Goal: Task Accomplishment & Management: Manage account settings

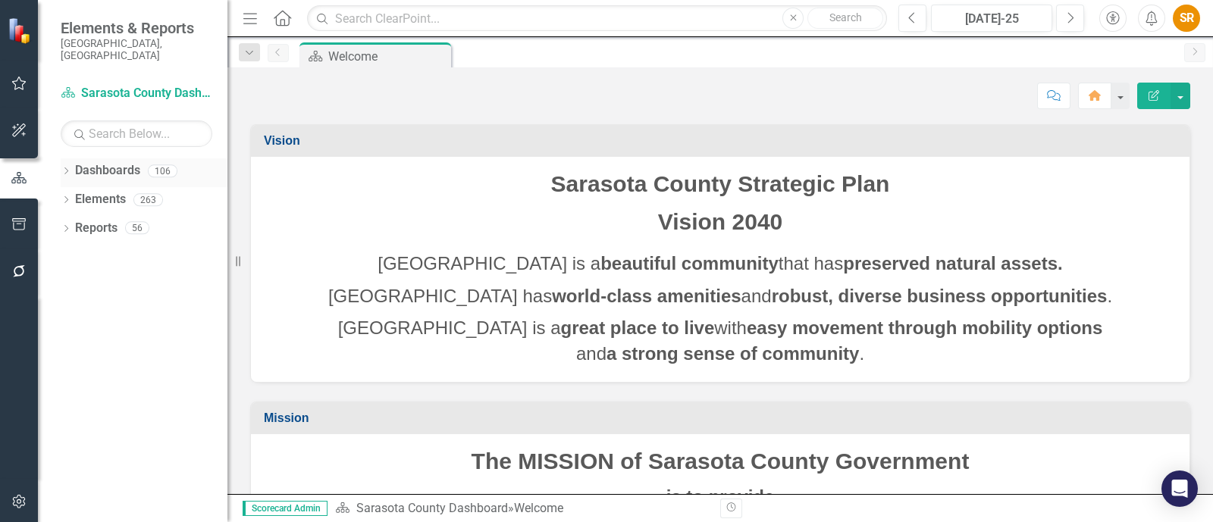
click at [64, 168] on icon "Dropdown" at bounding box center [66, 172] width 11 height 8
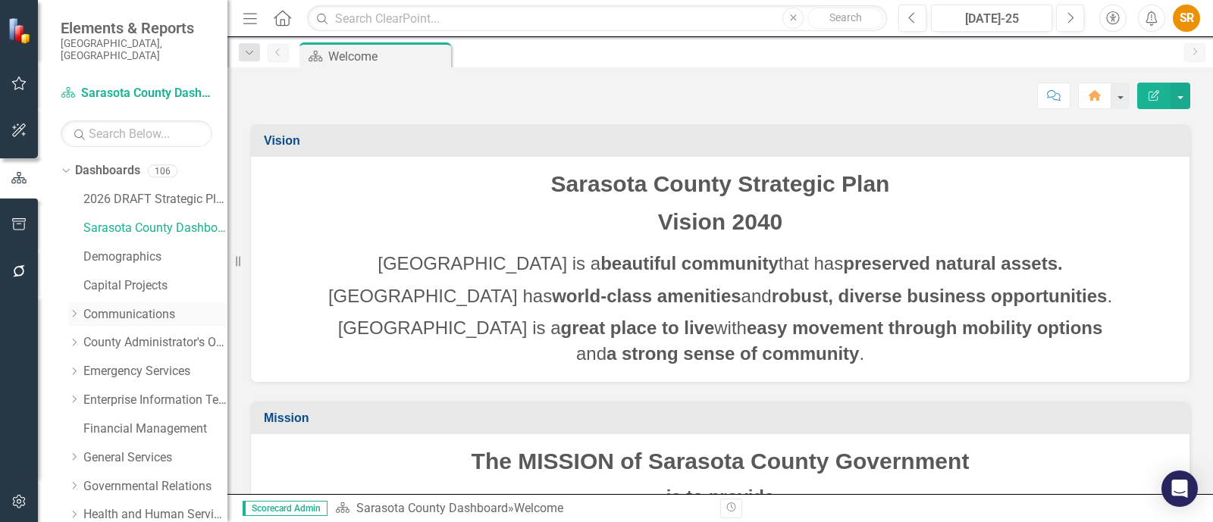
drag, startPoint x: 131, startPoint y: 301, endPoint x: 142, endPoint y: 301, distance: 10.6
click at [132, 306] on link "Communications" at bounding box center [155, 314] width 144 height 17
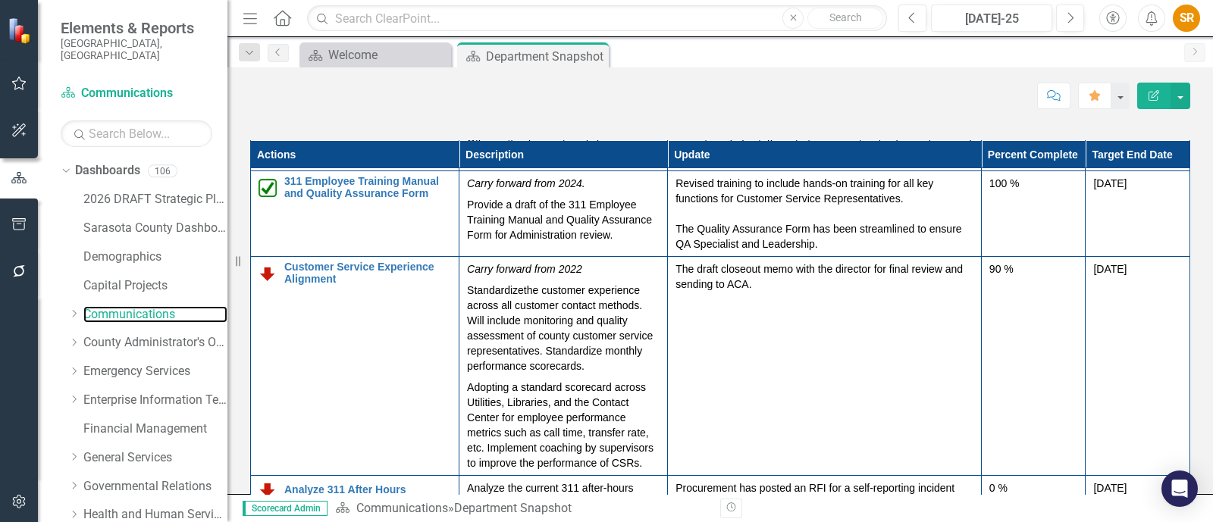
scroll to position [94, 0]
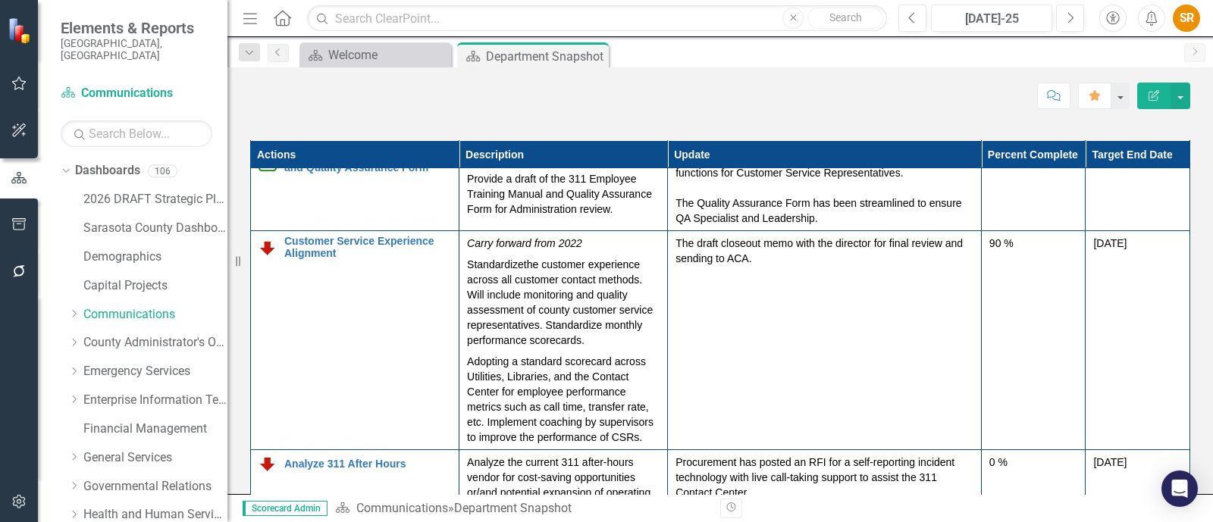
click at [1156, 99] on icon "Edit Report" at bounding box center [1154, 95] width 14 height 11
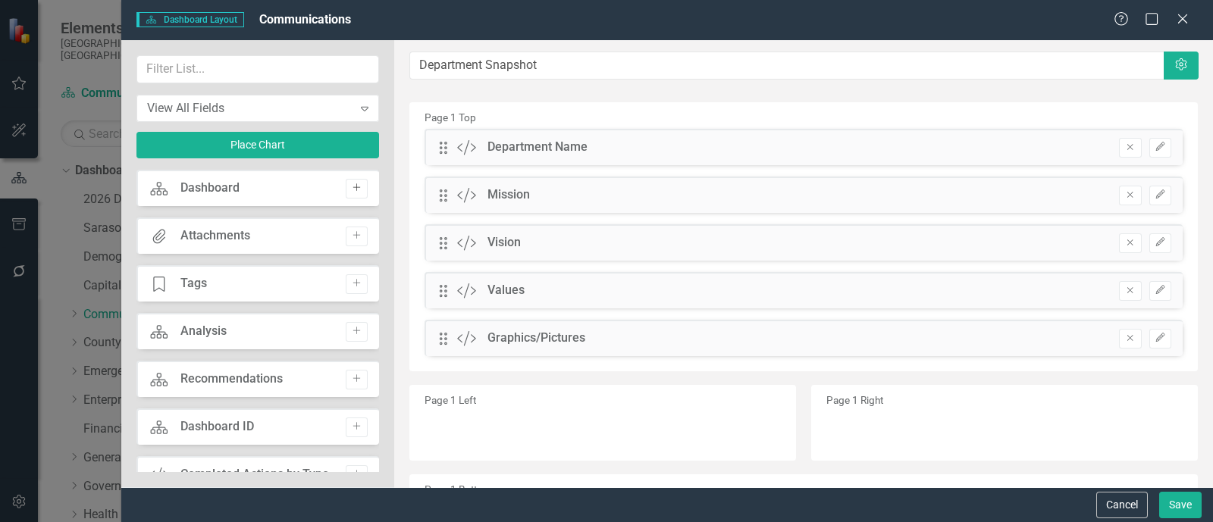
click at [351, 184] on icon "Add" at bounding box center [356, 188] width 11 height 9
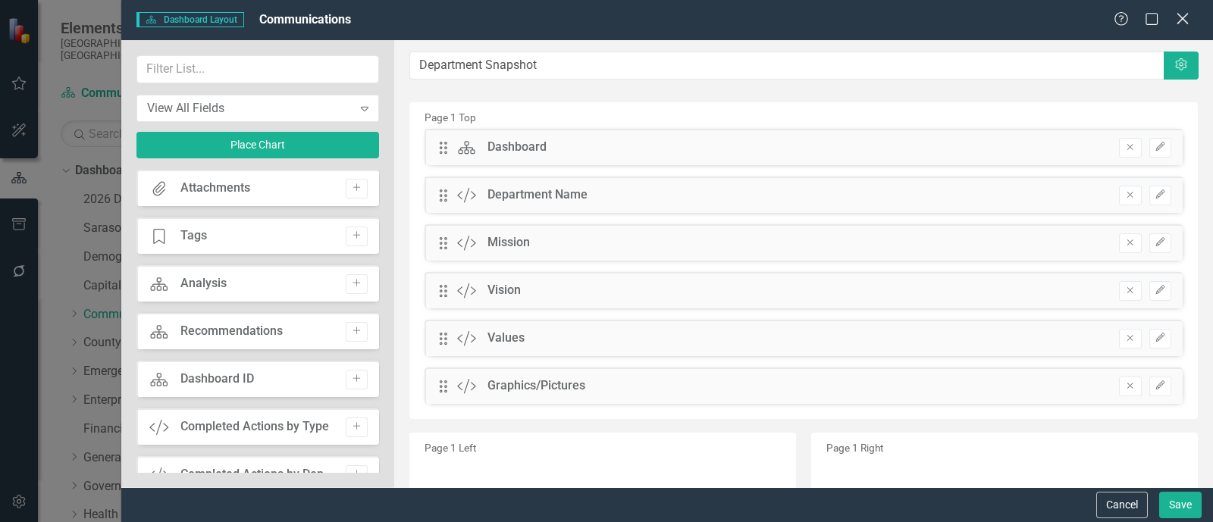
click at [1189, 17] on icon "Close" at bounding box center [1182, 18] width 19 height 14
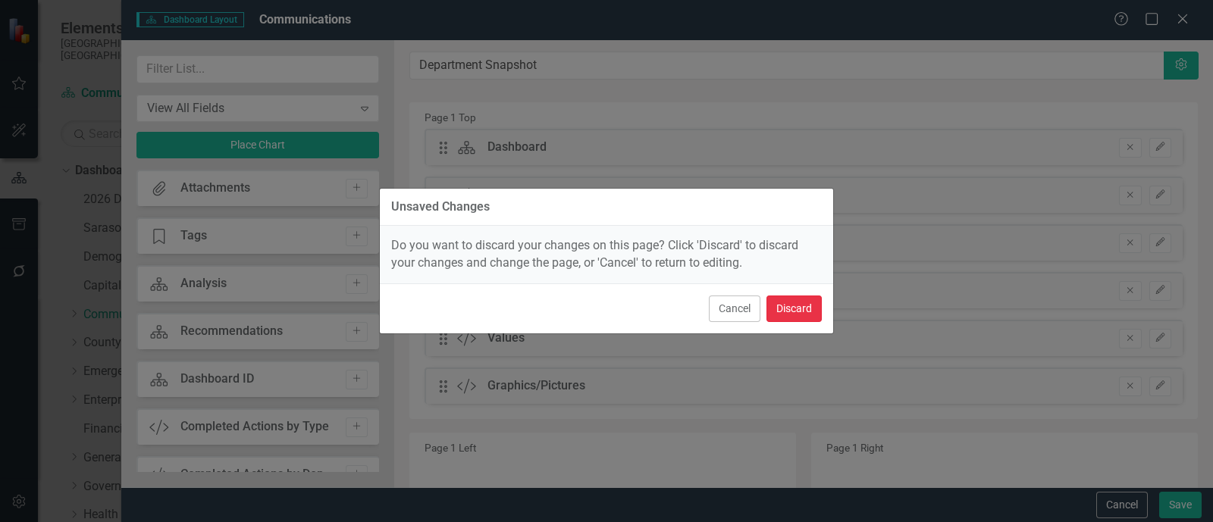
click at [785, 311] on button "Discard" at bounding box center [794, 309] width 55 height 27
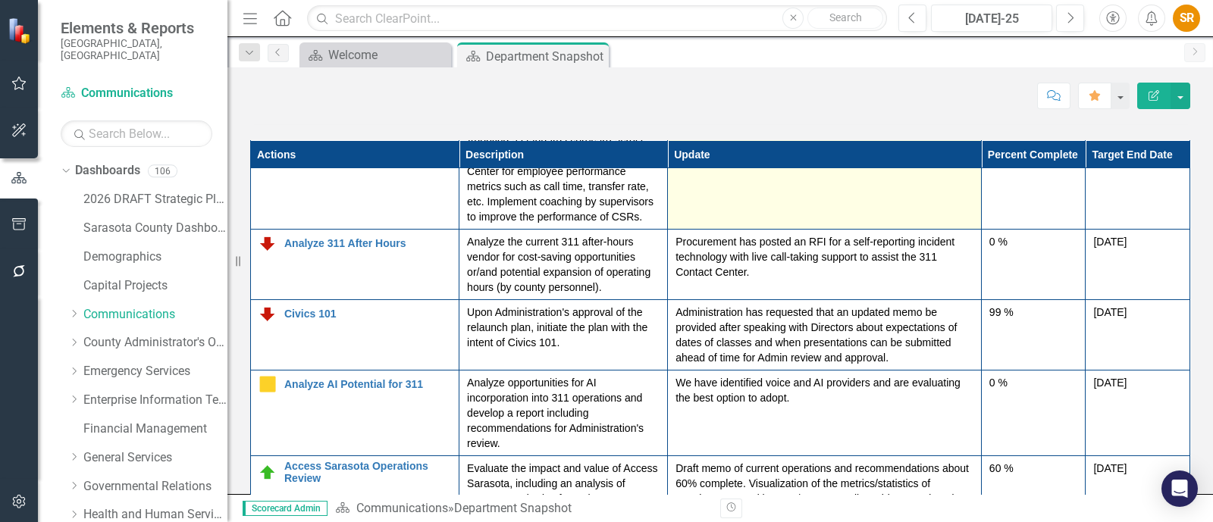
scroll to position [378, 0]
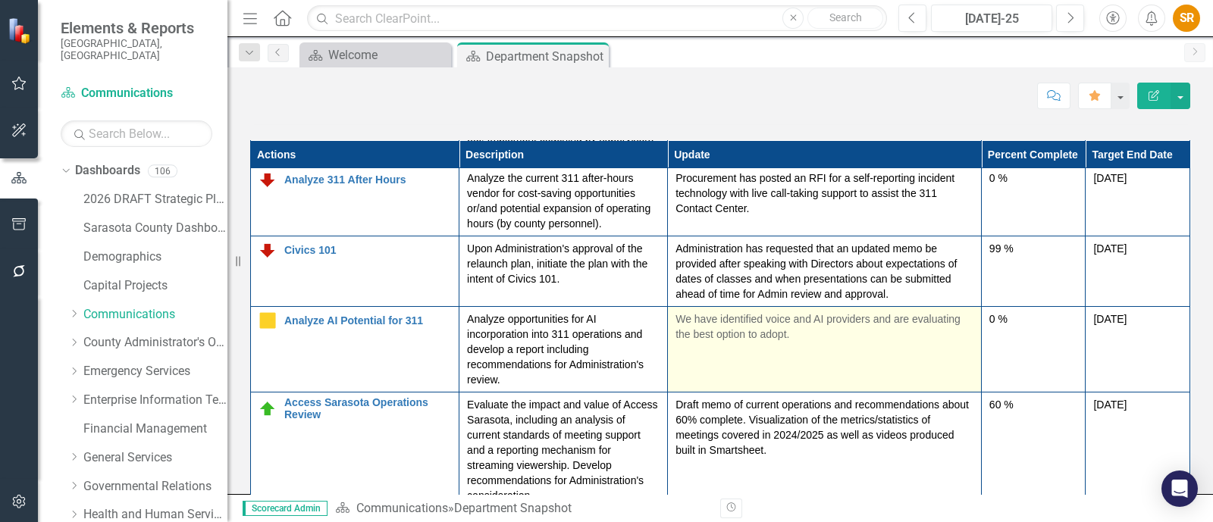
click at [793, 342] on p "We have identified voice and AI providers and are evaluating the best option to…" at bounding box center [825, 327] width 298 height 30
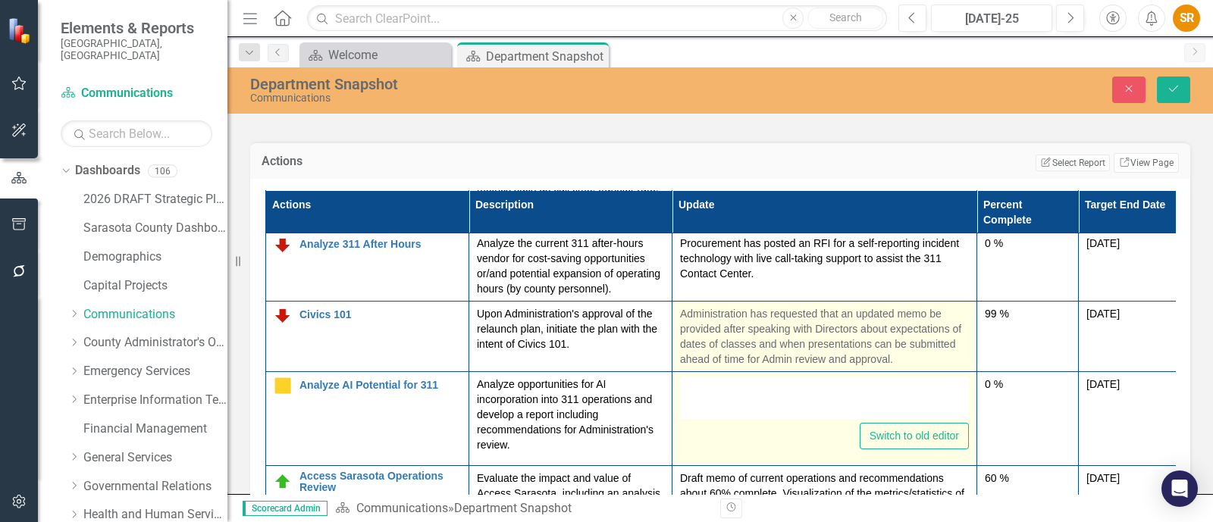
type textarea "<p>We have identified voice and AI providers and are evaluating the best option…"
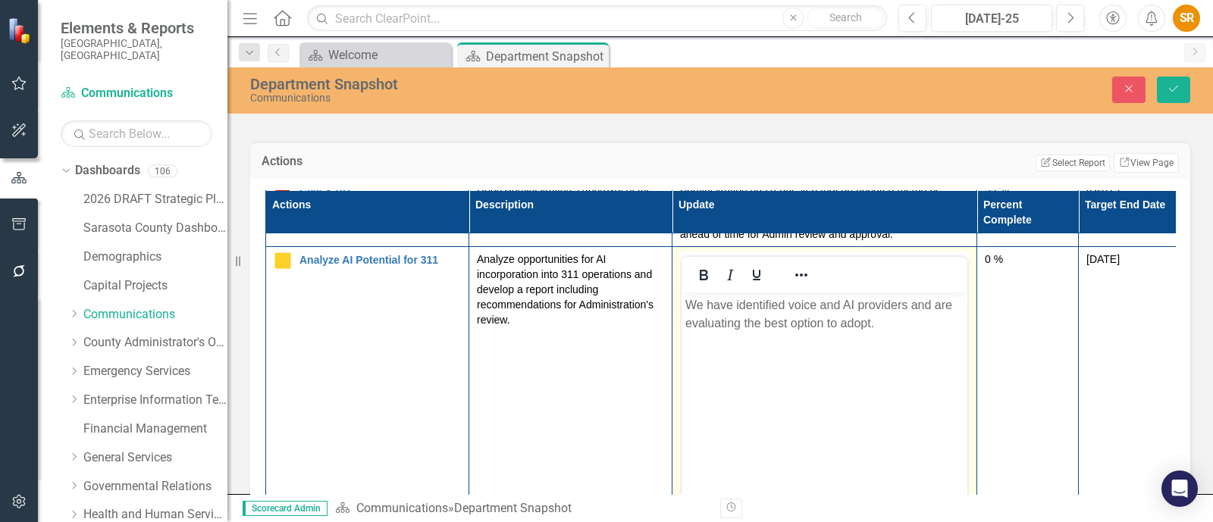
scroll to position [474, 0]
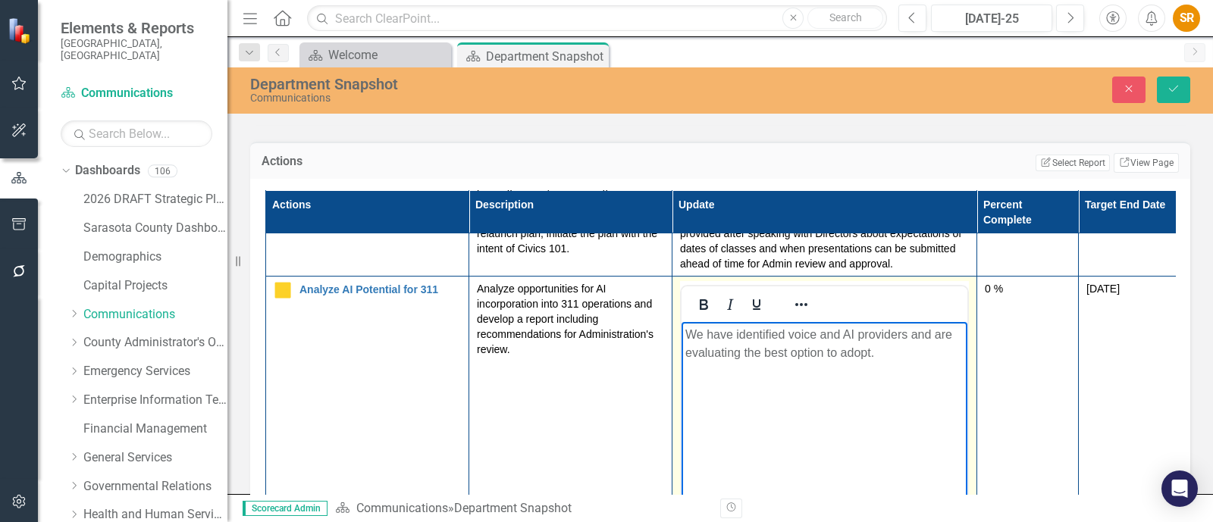
click at [893, 365] on body "We have identified voice and AI providers and are evaluating the best option to…" at bounding box center [825, 436] width 286 height 228
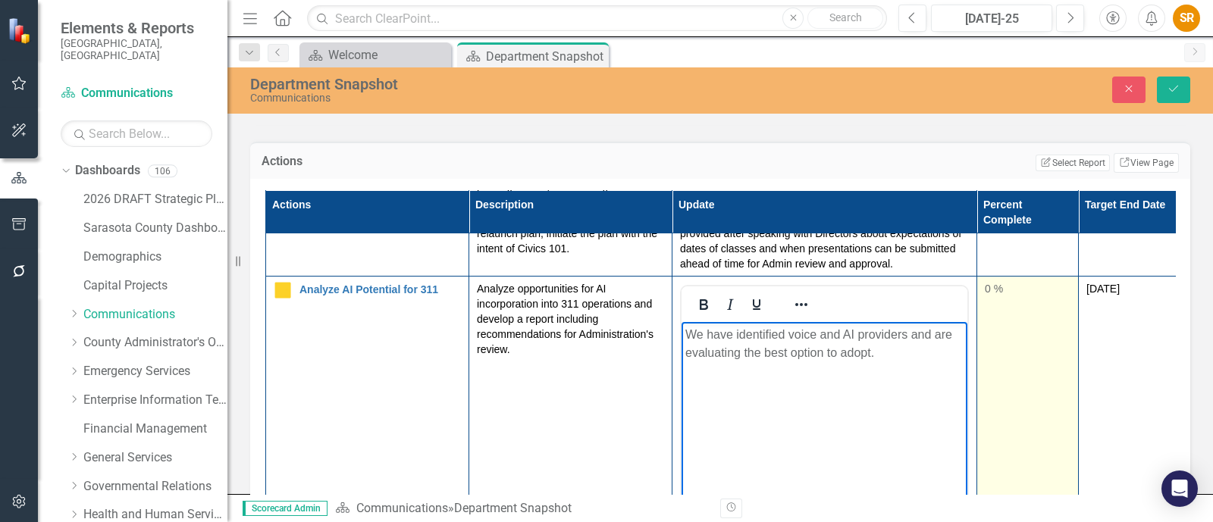
click at [1003, 344] on td "0 %" at bounding box center [1028, 455] width 102 height 359
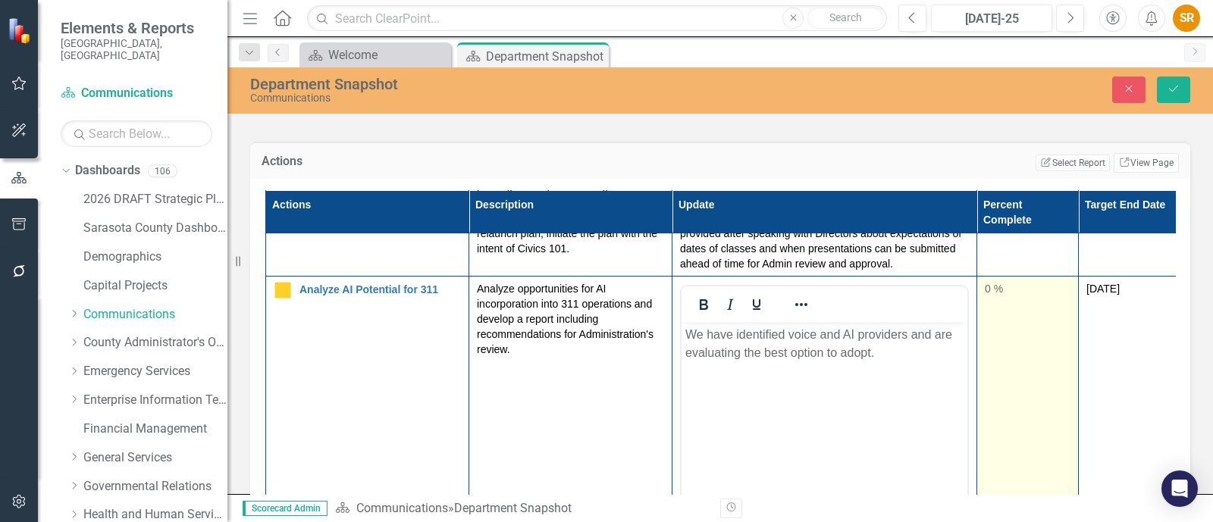
click at [1003, 344] on td "0 %" at bounding box center [1028, 455] width 102 height 359
click at [1003, 344] on div at bounding box center [1028, 341] width 86 height 19
type input "0"
drag, startPoint x: 1005, startPoint y: 345, endPoint x: 242, endPoint y: 21, distance: 828.8
click at [977, 344] on td "0" at bounding box center [1028, 455] width 102 height 359
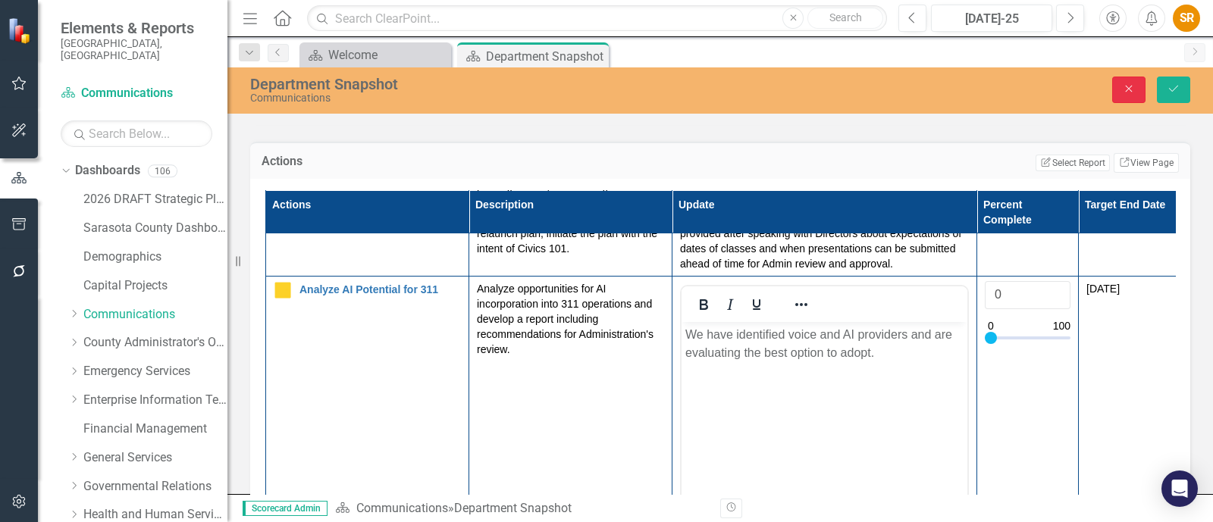
click at [1130, 90] on icon "Close" at bounding box center [1129, 88] width 14 height 11
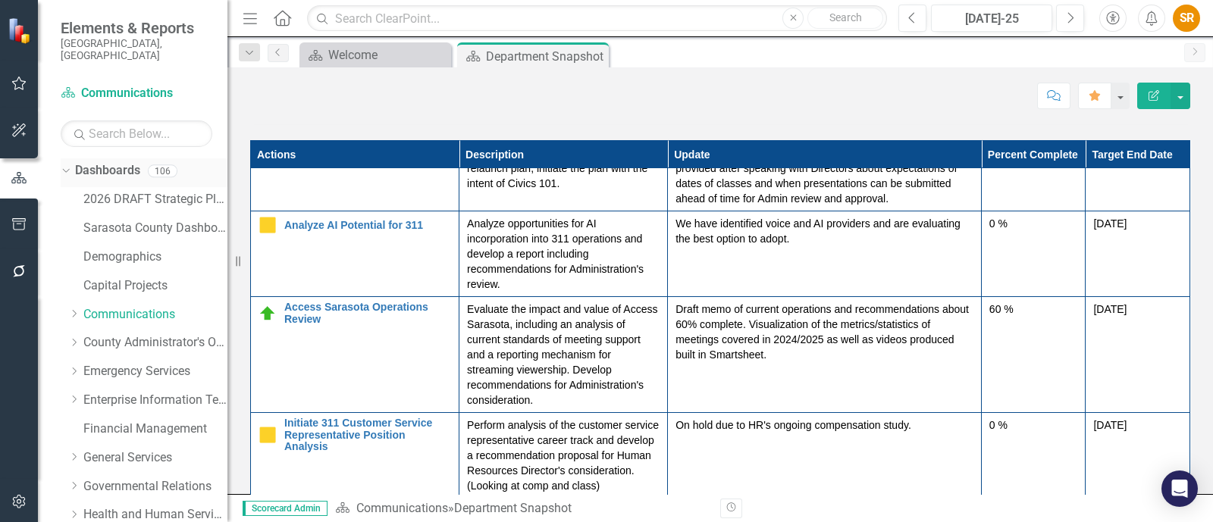
click at [128, 162] on link "Dashboards" at bounding box center [107, 170] width 65 height 17
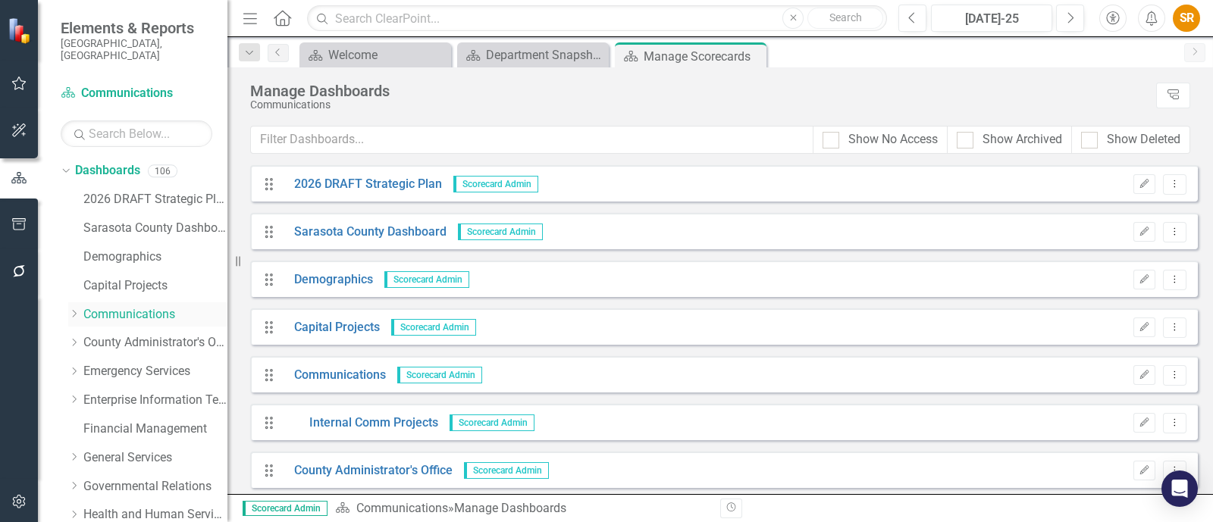
click at [96, 306] on link "Communications" at bounding box center [155, 314] width 144 height 17
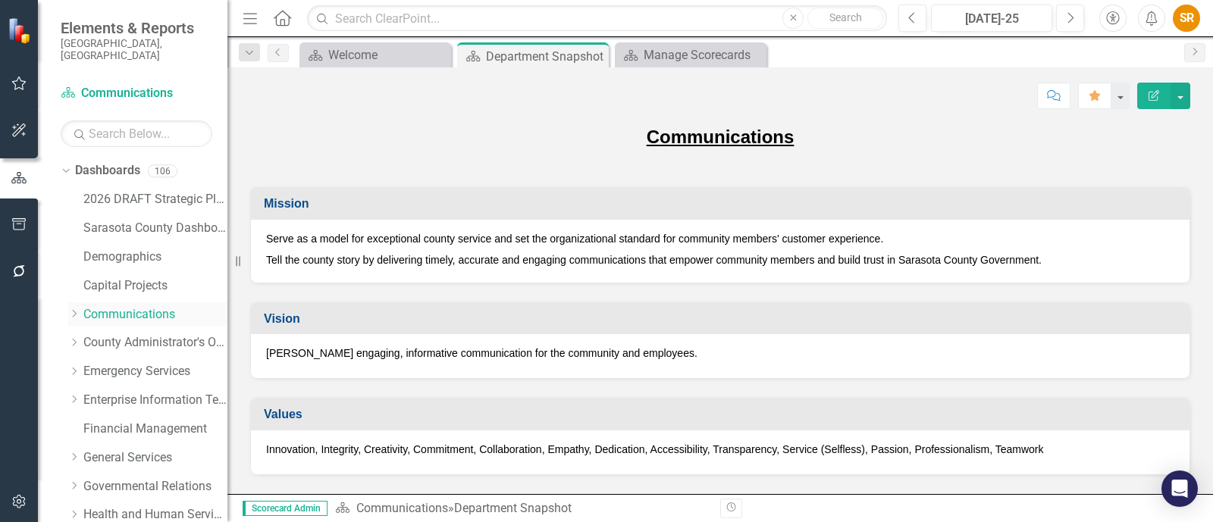
click at [72, 309] on icon "Dropdown" at bounding box center [73, 313] width 11 height 9
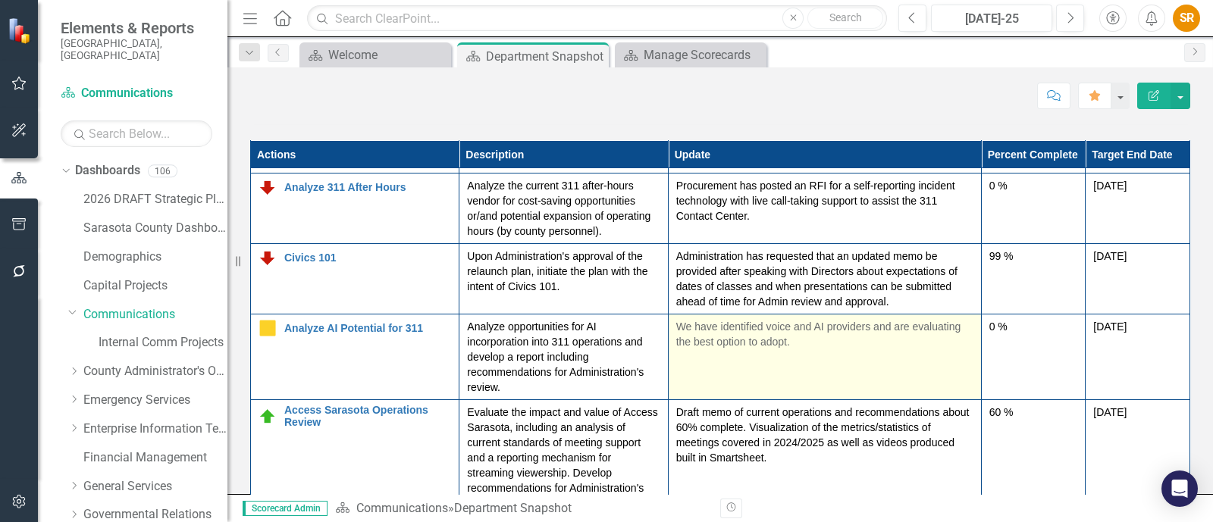
scroll to position [378, 0]
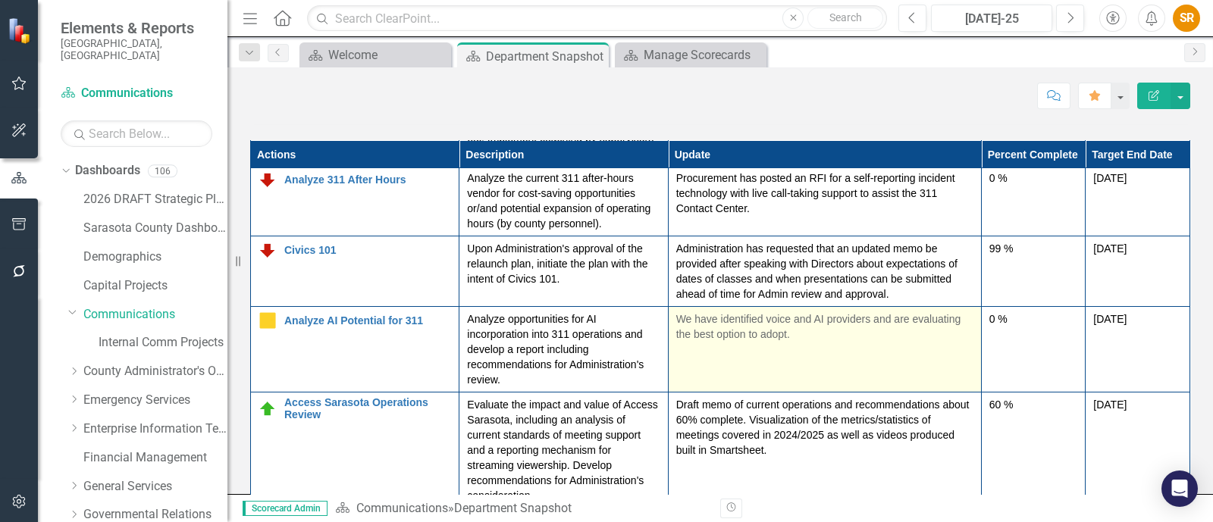
click at [777, 342] on p "We have identified voice and AI providers and are evaluating the best option to…" at bounding box center [824, 327] width 297 height 30
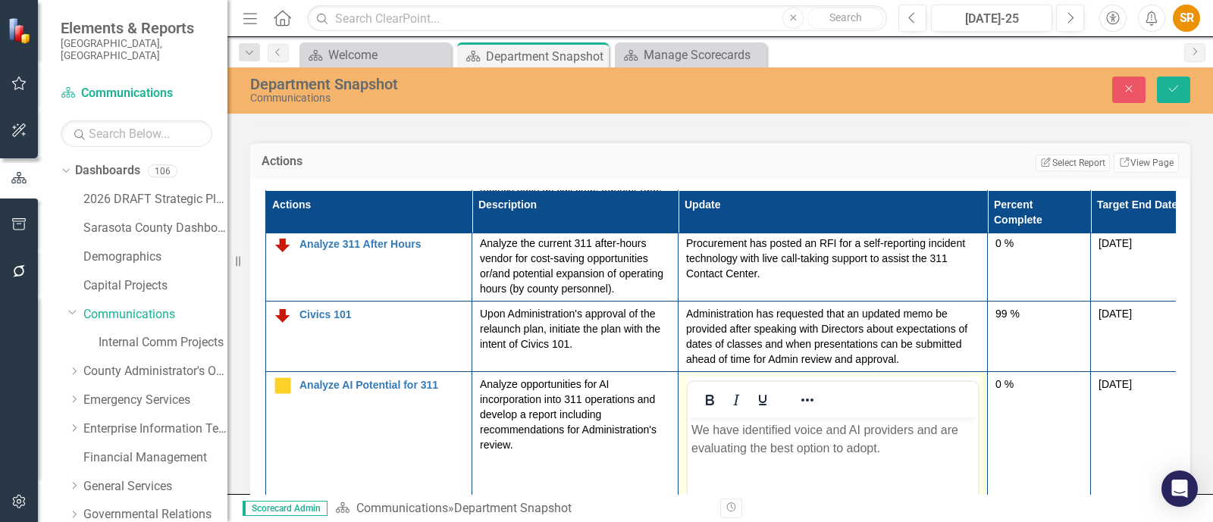
scroll to position [0, 0]
click at [703, 152] on div "Actions Edit Report Select Report Link View Page" at bounding box center [720, 160] width 940 height 37
